Goal: Go to known website

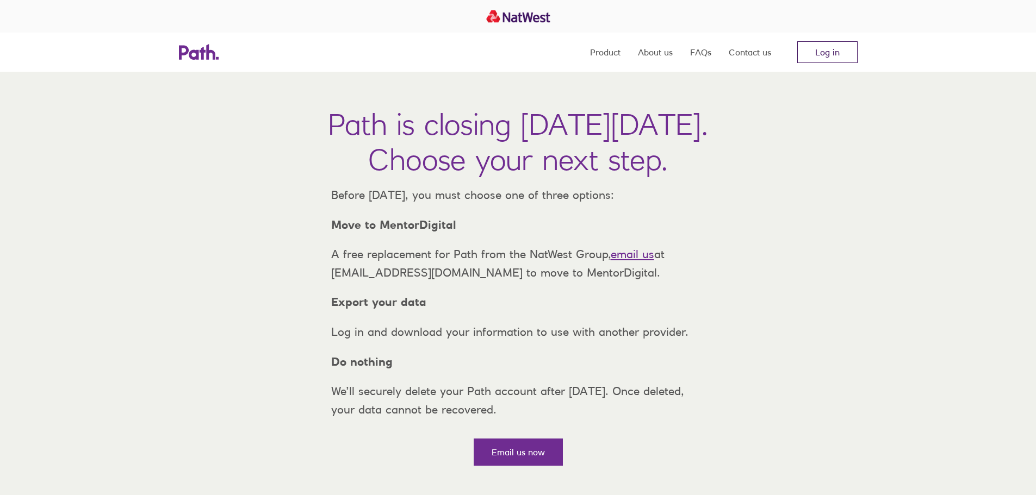
click at [834, 48] on link "Log in" at bounding box center [827, 52] width 60 height 22
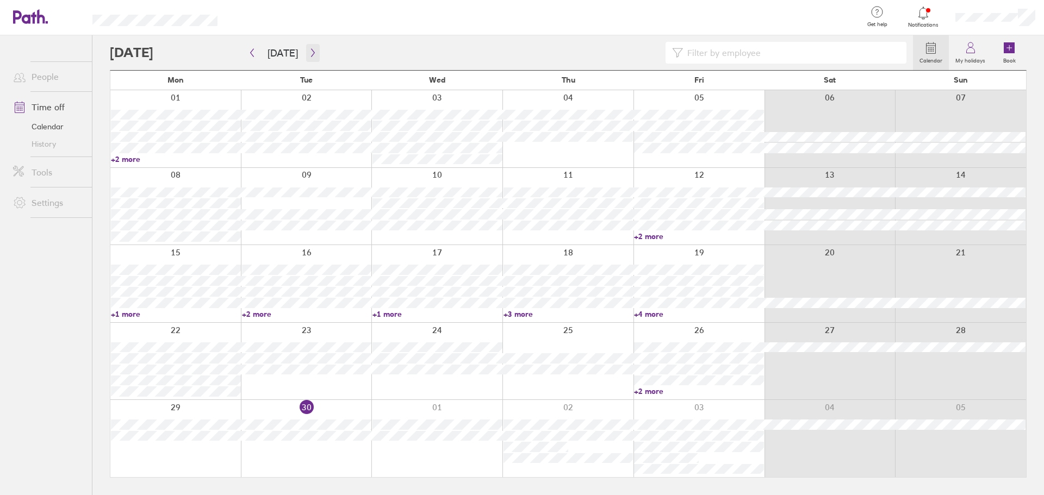
click at [312, 54] on icon "button" at bounding box center [313, 52] width 8 height 9
